Goal: Information Seeking & Learning: Find specific page/section

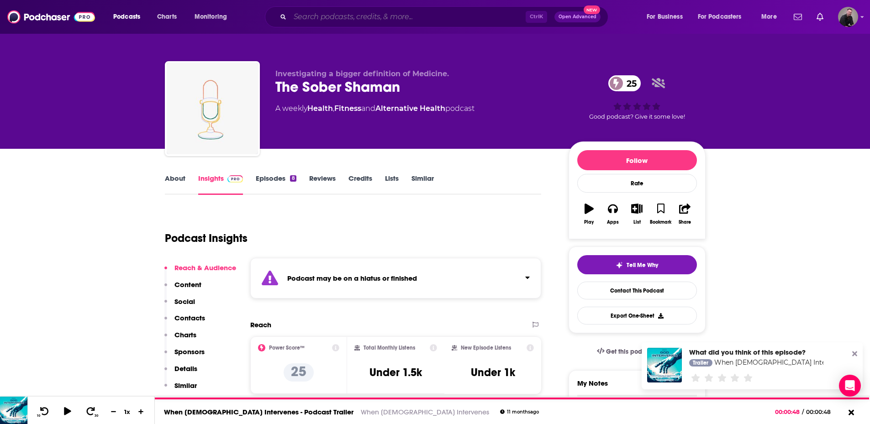
click at [313, 17] on input "Search podcasts, credits, & more..." at bounding box center [408, 17] width 236 height 15
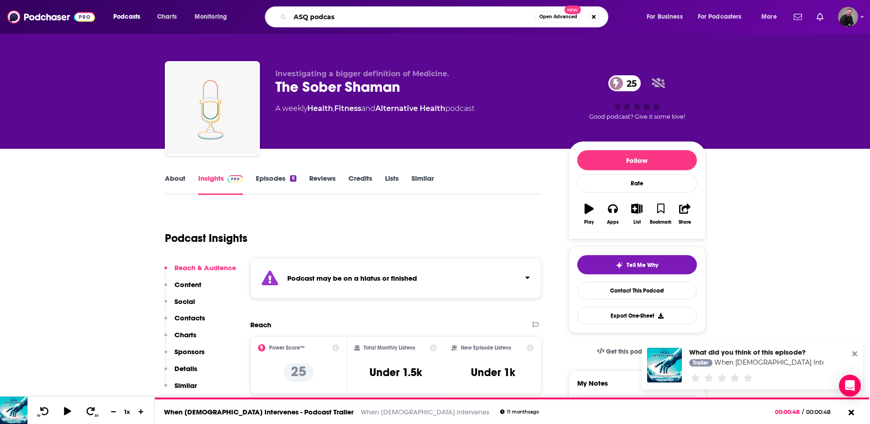
type input "ASQ podcast"
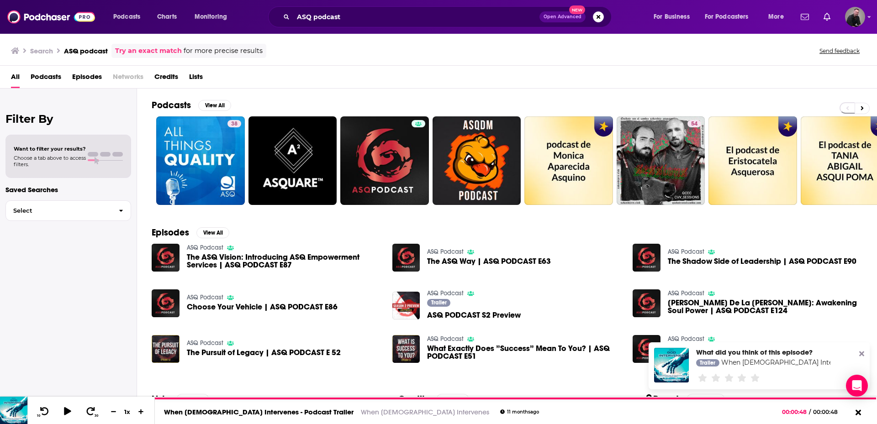
click at [49, 77] on span "Podcasts" at bounding box center [46, 78] width 31 height 19
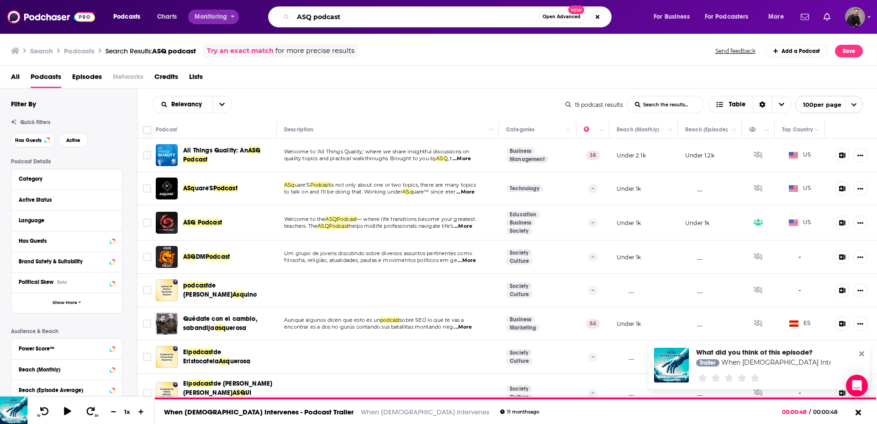
drag, startPoint x: 352, startPoint y: 19, endPoint x: 220, endPoint y: 15, distance: 132.5
click at [222, 13] on div "Podcasts Charts Monitoring ASQ podcast Open Advanced New For Business For Podca…" at bounding box center [450, 16] width 686 height 21
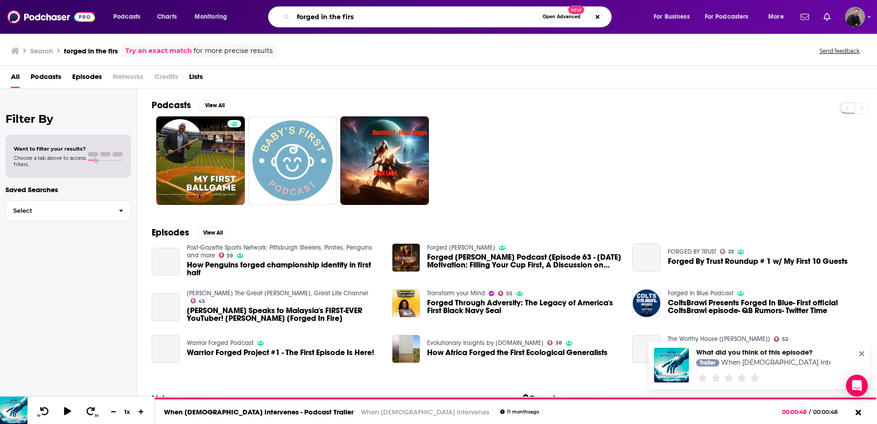
click at [386, 21] on input "forged in the firs" at bounding box center [415, 17] width 245 height 15
type input "forged in the fires"
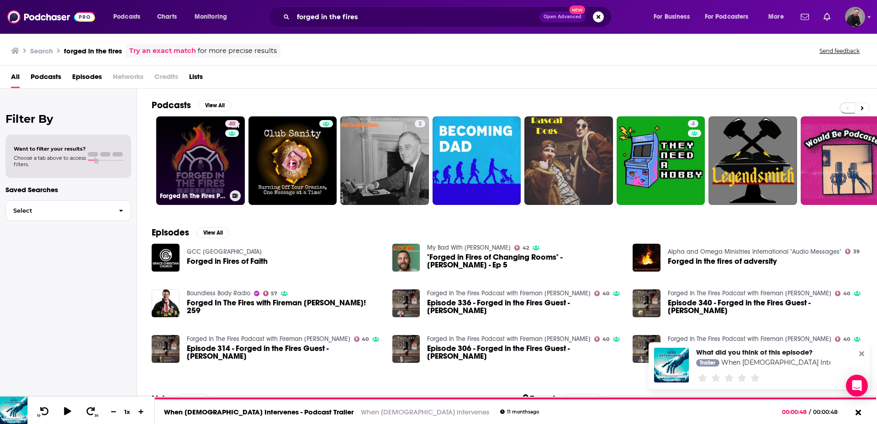
click at [206, 153] on link "40 Forged In The Fires Podcast with Fireman [PERSON_NAME]" at bounding box center [200, 160] width 89 height 89
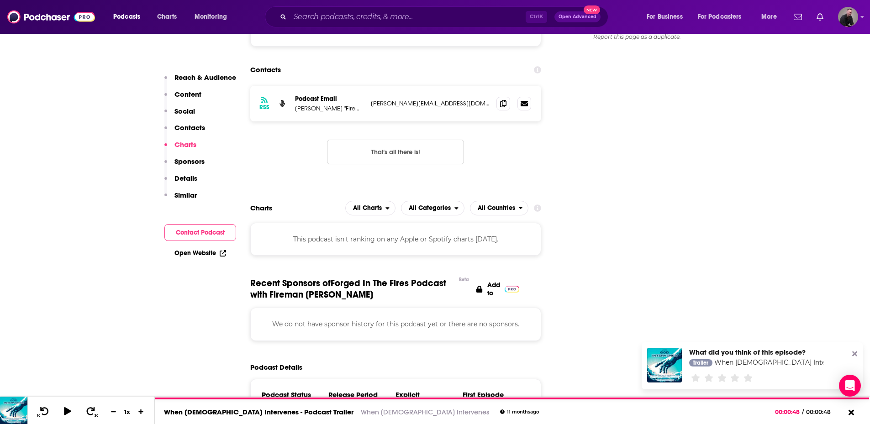
scroll to position [959, 0]
